Goal: Navigation & Orientation: Understand site structure

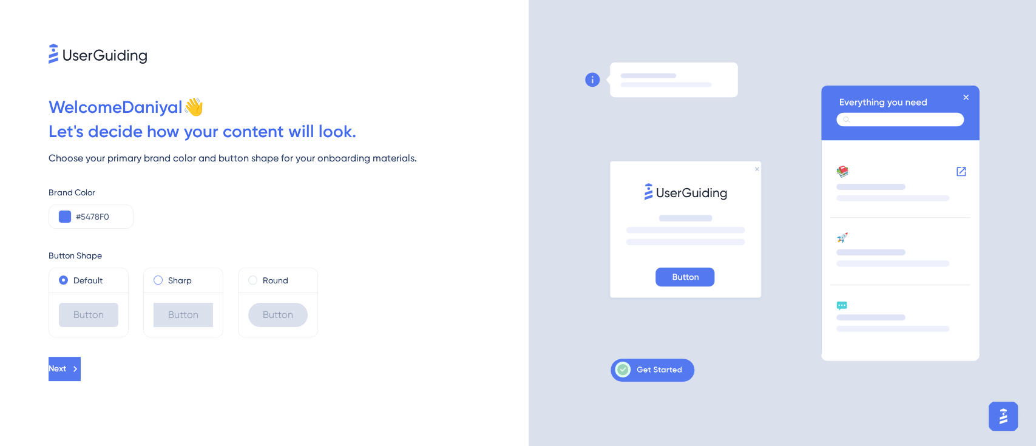
click at [180, 279] on label "Sharp" at bounding box center [180, 280] width 24 height 15
click at [271, 279] on label "Round" at bounding box center [275, 280] width 25 height 15
click at [83, 270] on div "Default" at bounding box center [88, 280] width 79 height 24
click at [83, 274] on label "Default" at bounding box center [87, 280] width 29 height 15
click at [66, 376] on span "Next" at bounding box center [58, 369] width 18 height 15
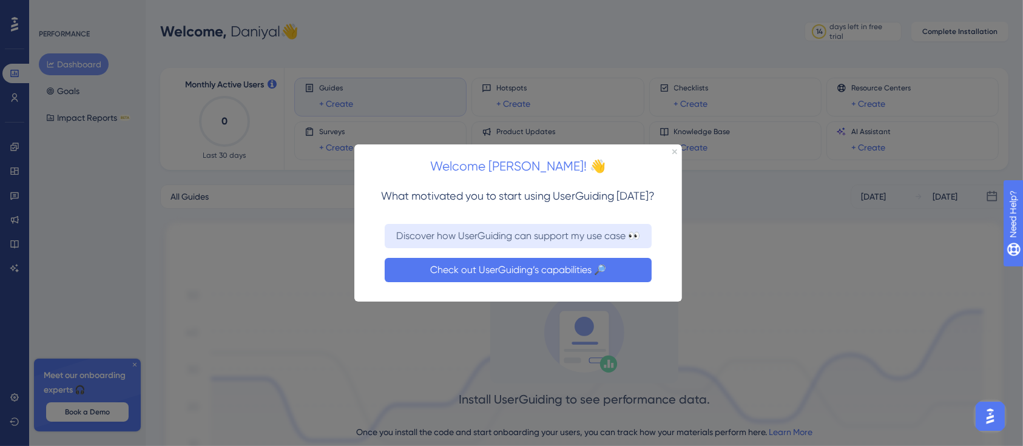
click at [563, 259] on button "Check out UserGuiding’s capabilities 🔎" at bounding box center [517, 269] width 267 height 24
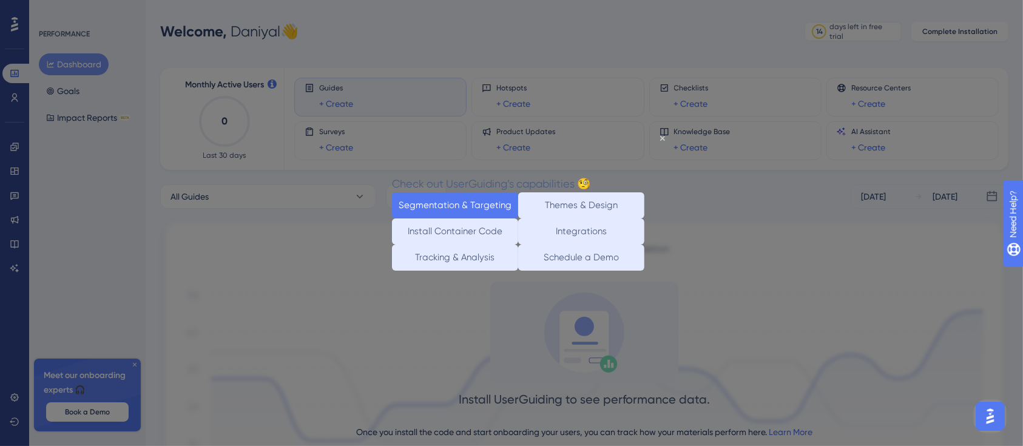
click at [442, 192] on button "Segmentation & Targeting" at bounding box center [455, 205] width 126 height 26
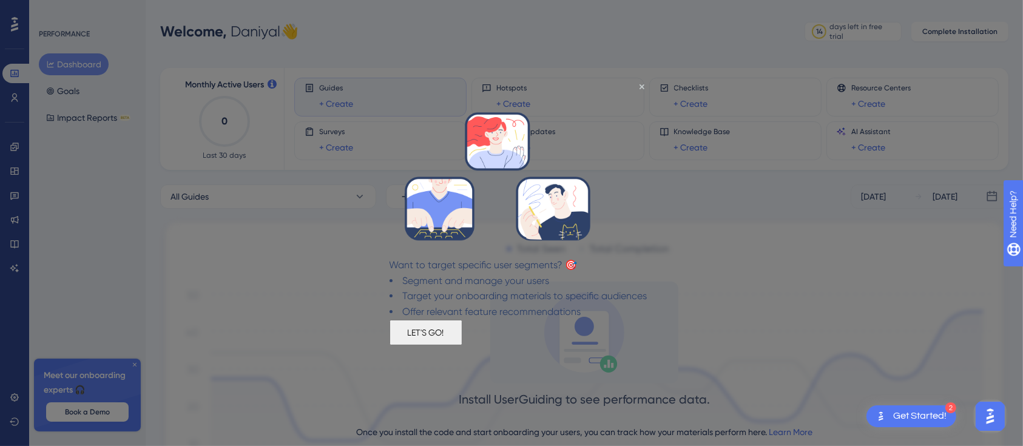
click at [462, 338] on button "LET'S GO!" at bounding box center [425, 331] width 73 height 25
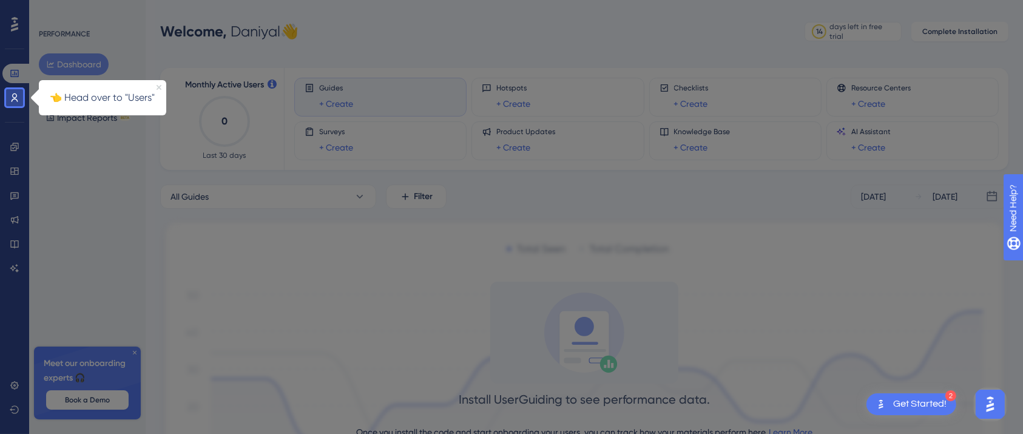
click at [158, 87] on icon "Close Preview" at bounding box center [159, 87] width 5 height 5
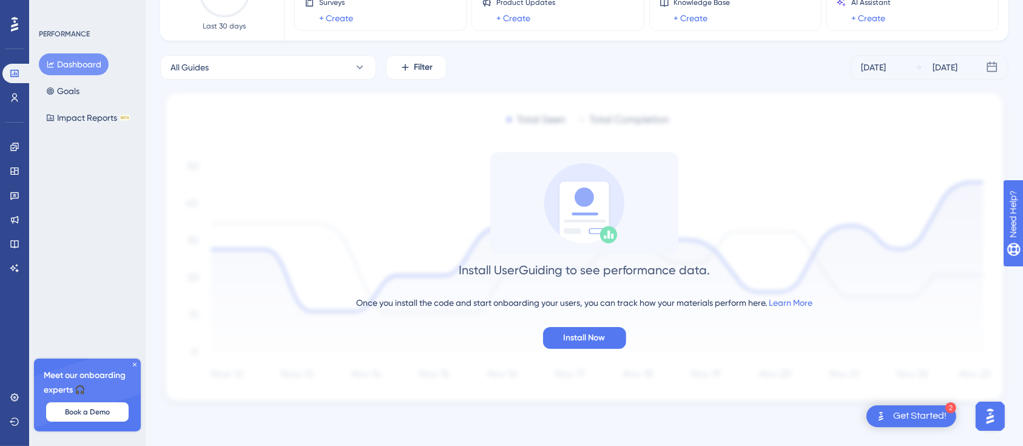
scroll to position [130, 0]
click at [17, 167] on icon at bounding box center [15, 171] width 10 height 10
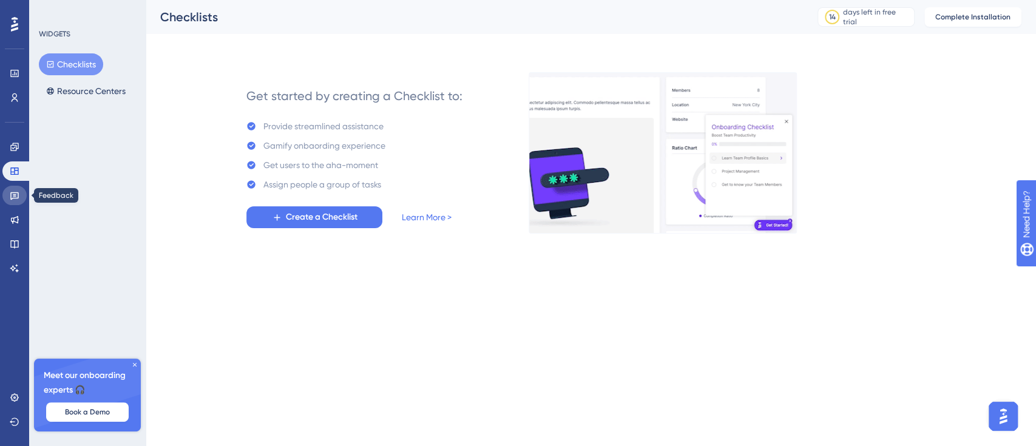
click at [18, 194] on icon at bounding box center [14, 196] width 8 height 8
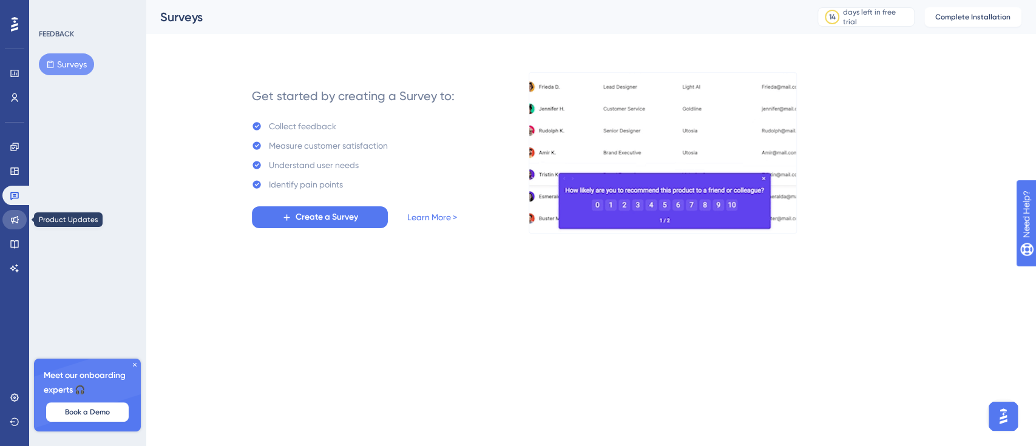
click at [18, 217] on icon at bounding box center [15, 220] width 8 height 8
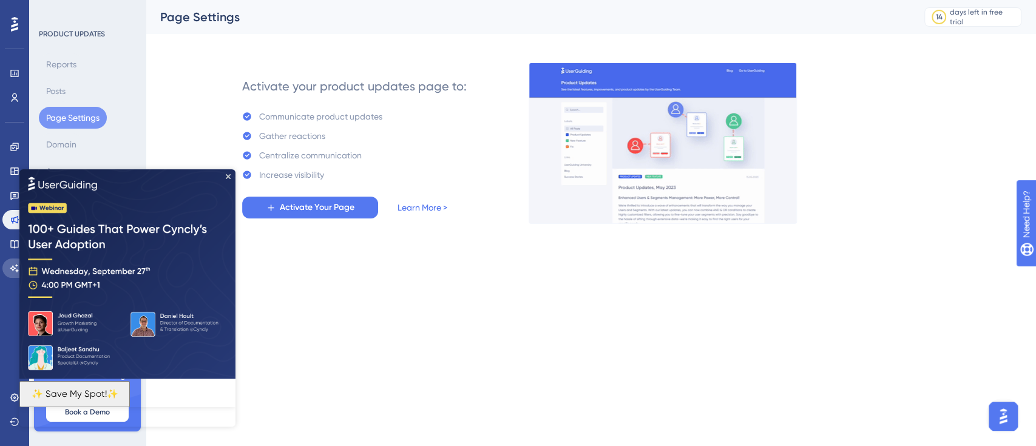
click at [12, 272] on icon at bounding box center [15, 268] width 10 height 10
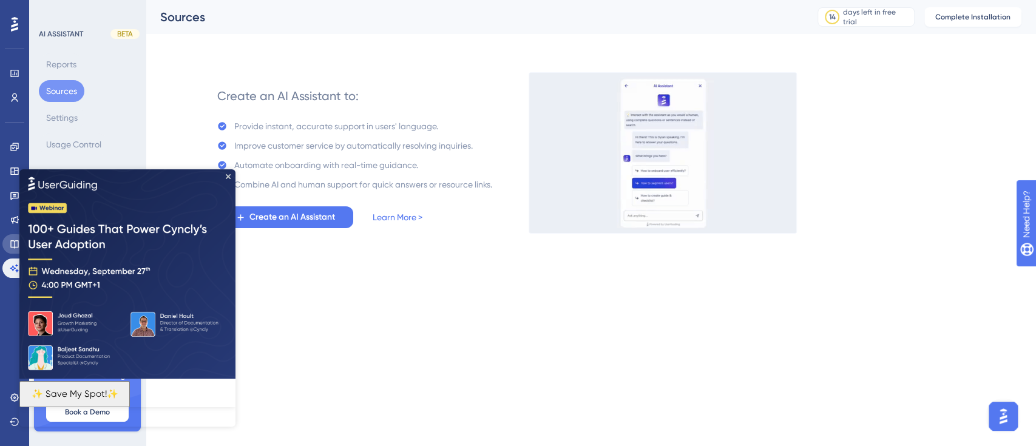
click at [16, 245] on icon at bounding box center [15, 244] width 10 height 10
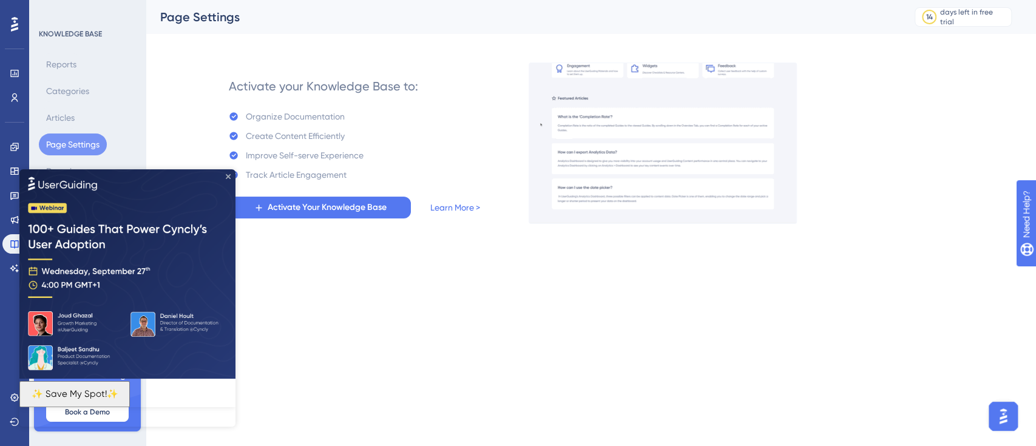
click at [229, 177] on icon "Close Preview" at bounding box center [228, 176] width 5 height 5
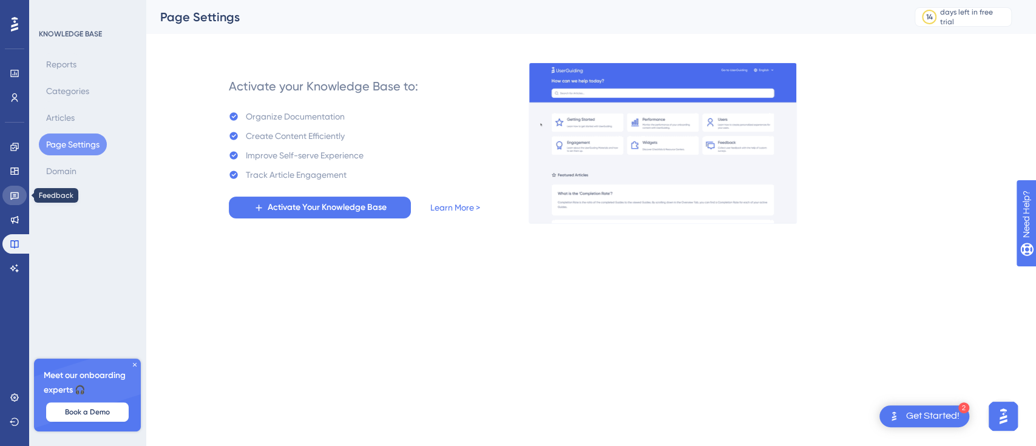
click at [16, 189] on link at bounding box center [14, 195] width 24 height 19
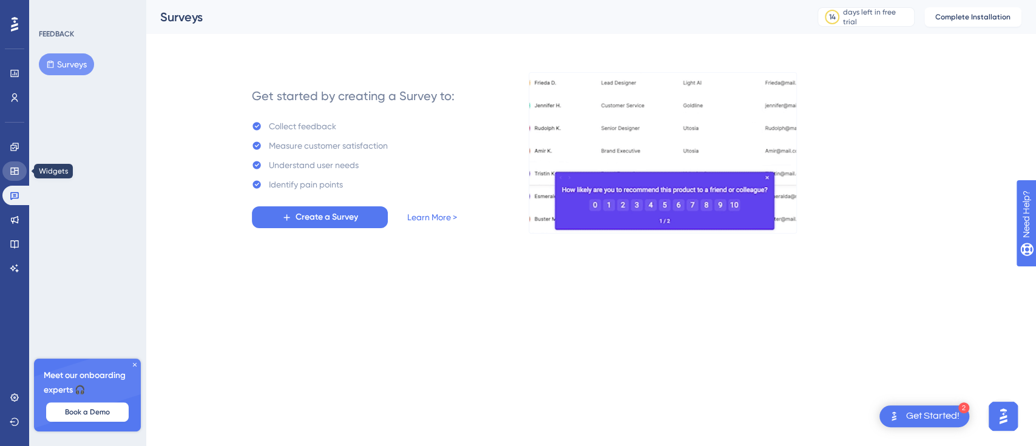
click at [17, 172] on icon at bounding box center [15, 171] width 10 height 10
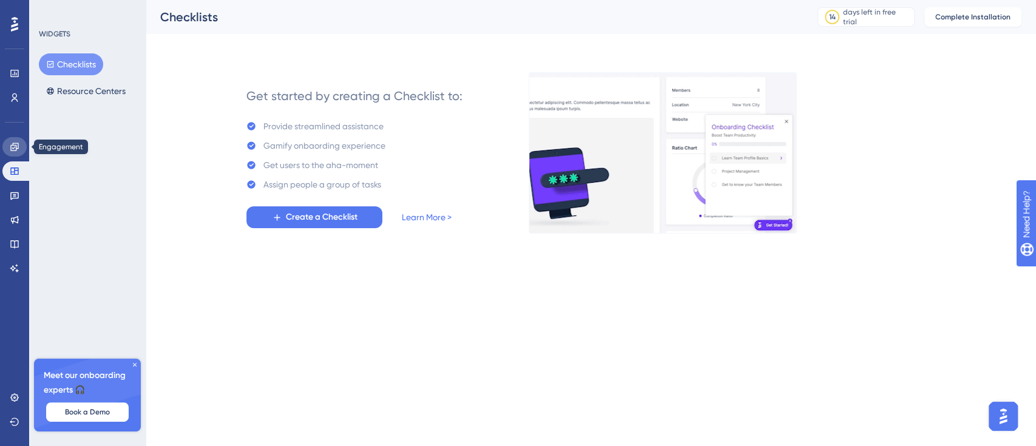
click at [13, 149] on icon at bounding box center [15, 147] width 10 height 10
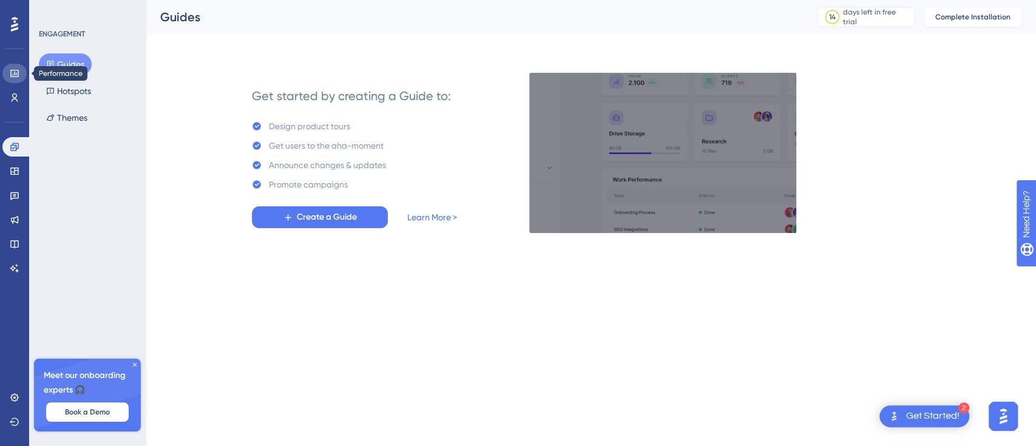
click at [10, 71] on icon at bounding box center [15, 74] width 10 height 10
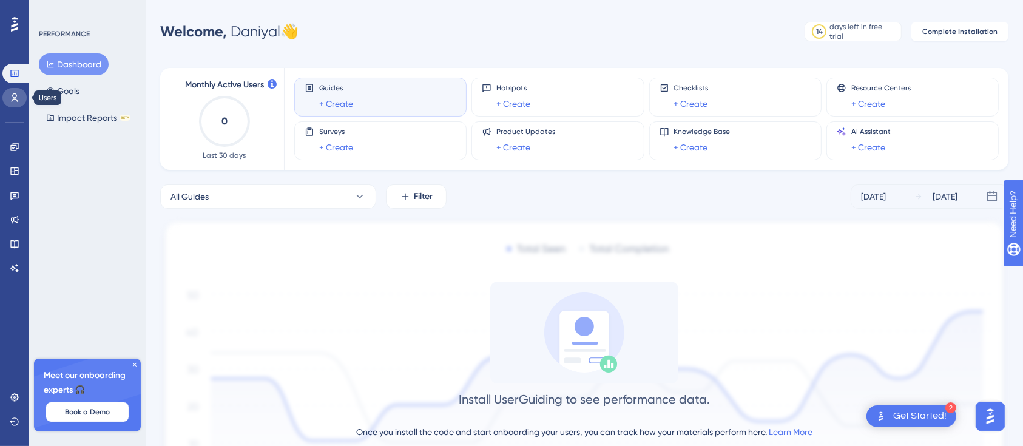
click at [15, 93] on icon at bounding box center [15, 98] width 10 height 10
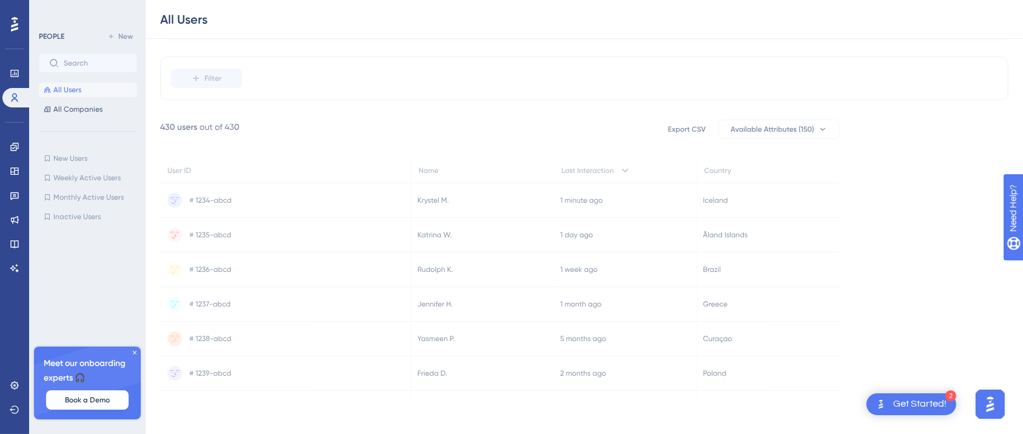
scroll to position [83, 0]
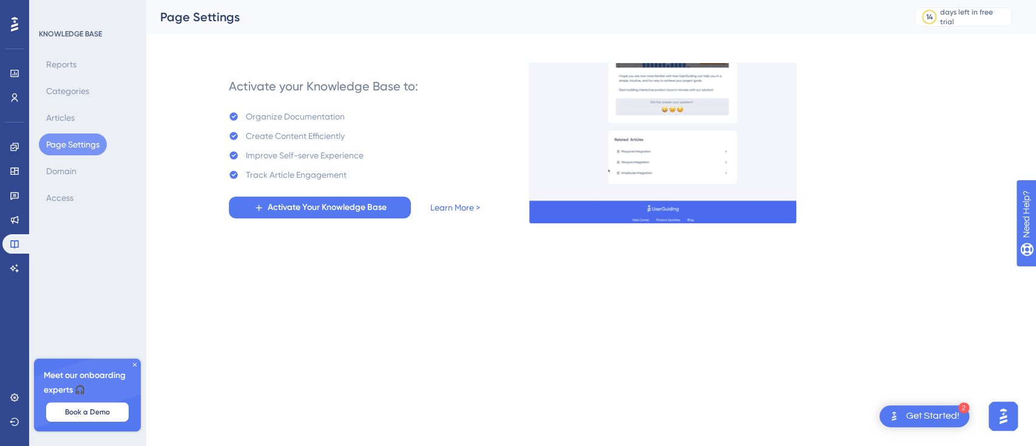
click at [14, 16] on icon at bounding box center [14, 24] width 7 height 16
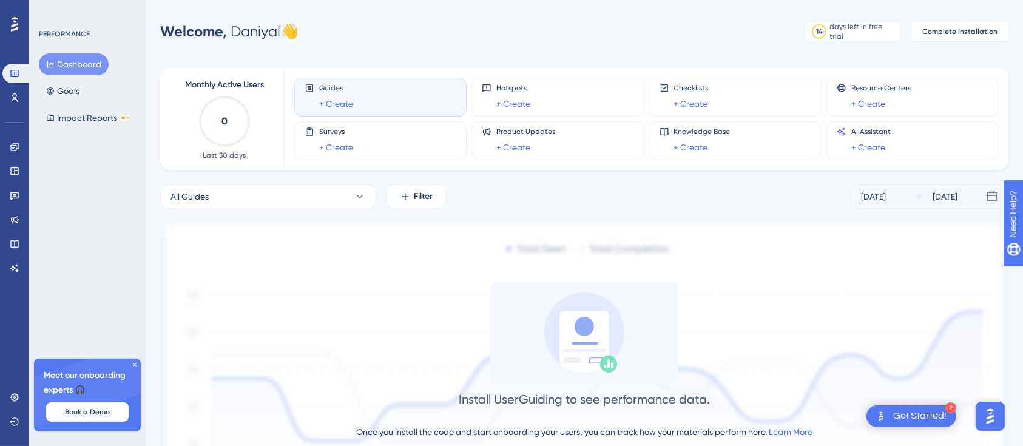
click at [14, 16] on icon at bounding box center [14, 24] width 7 height 16
